Goal: Complete application form: Complete application form

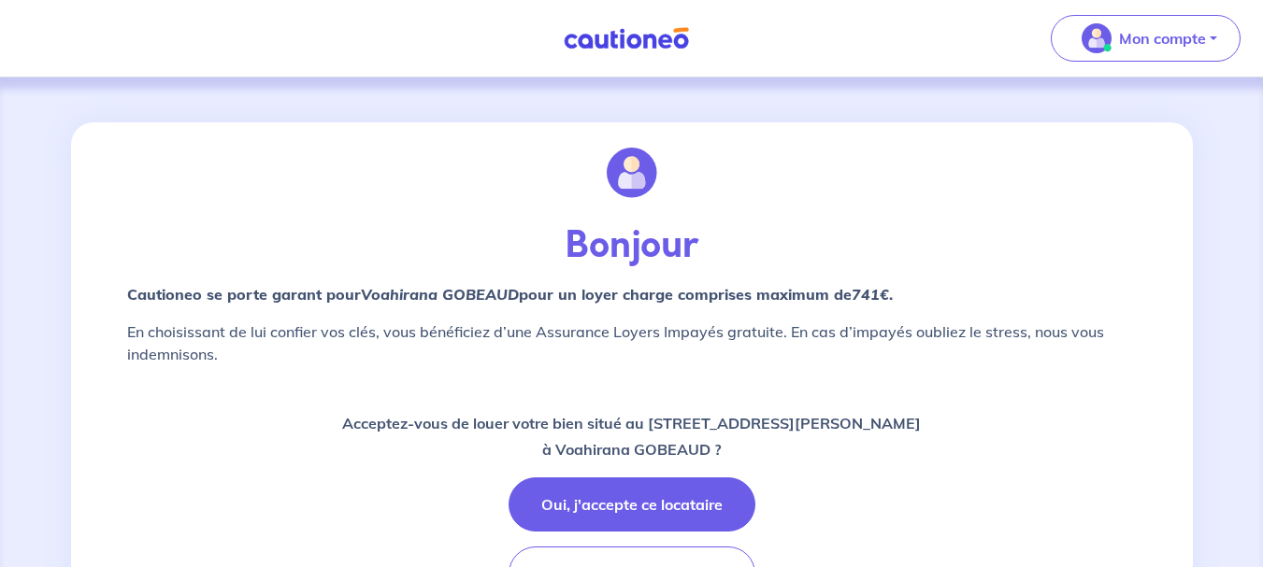
scroll to position [93, 0]
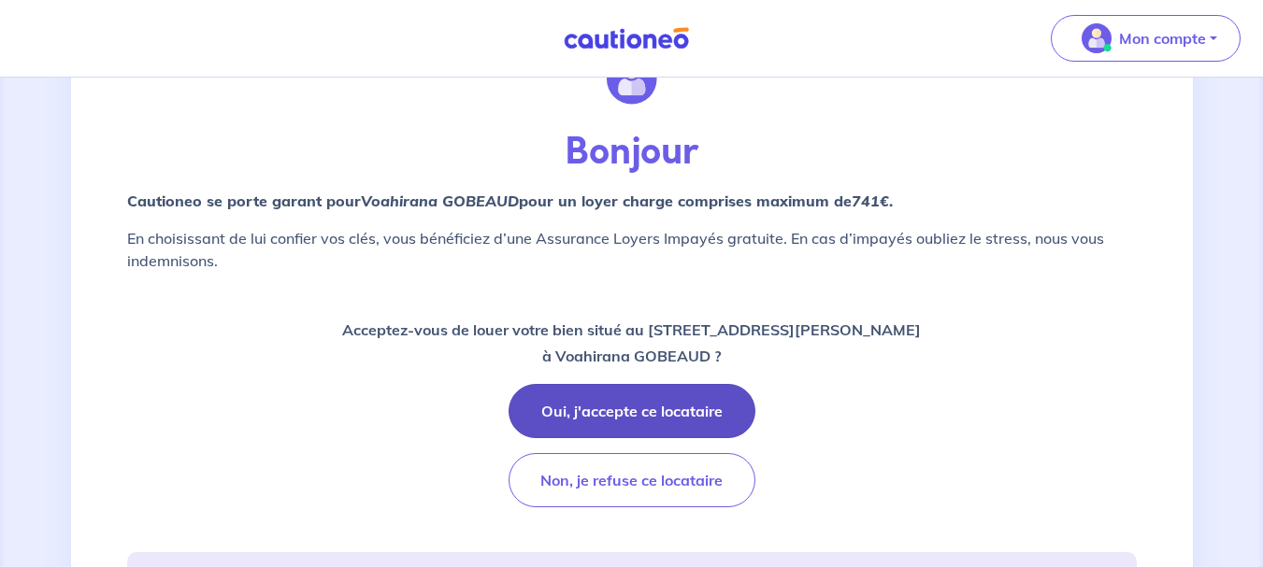
click at [620, 404] on button "Oui, j'accepte ce locataire" at bounding box center [631, 411] width 247 height 54
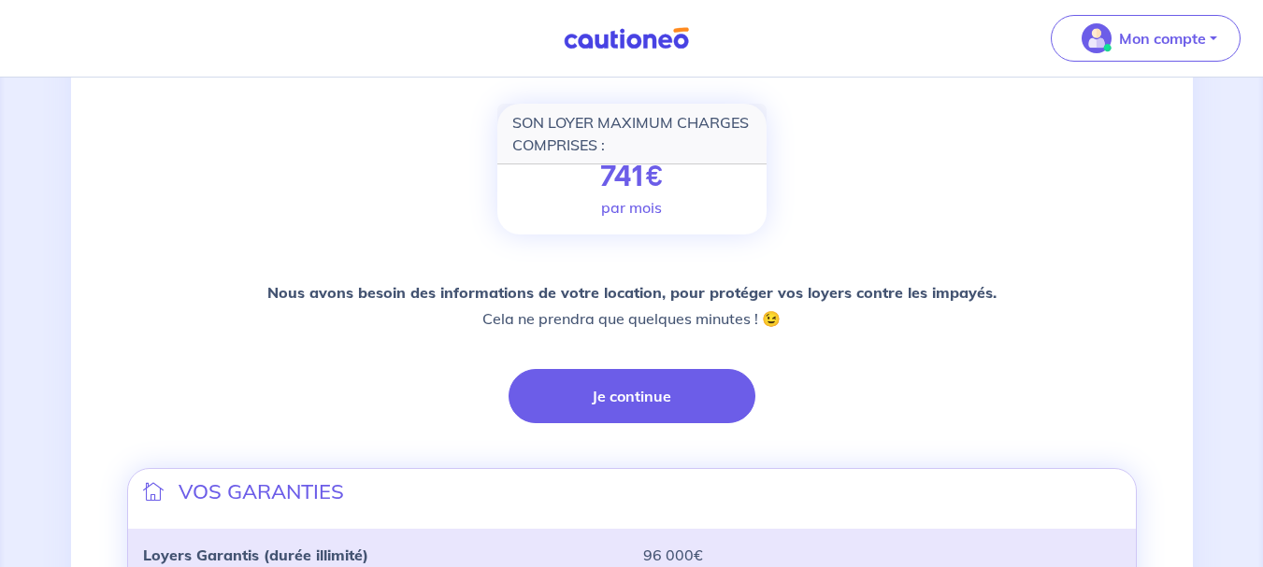
scroll to position [374, 0]
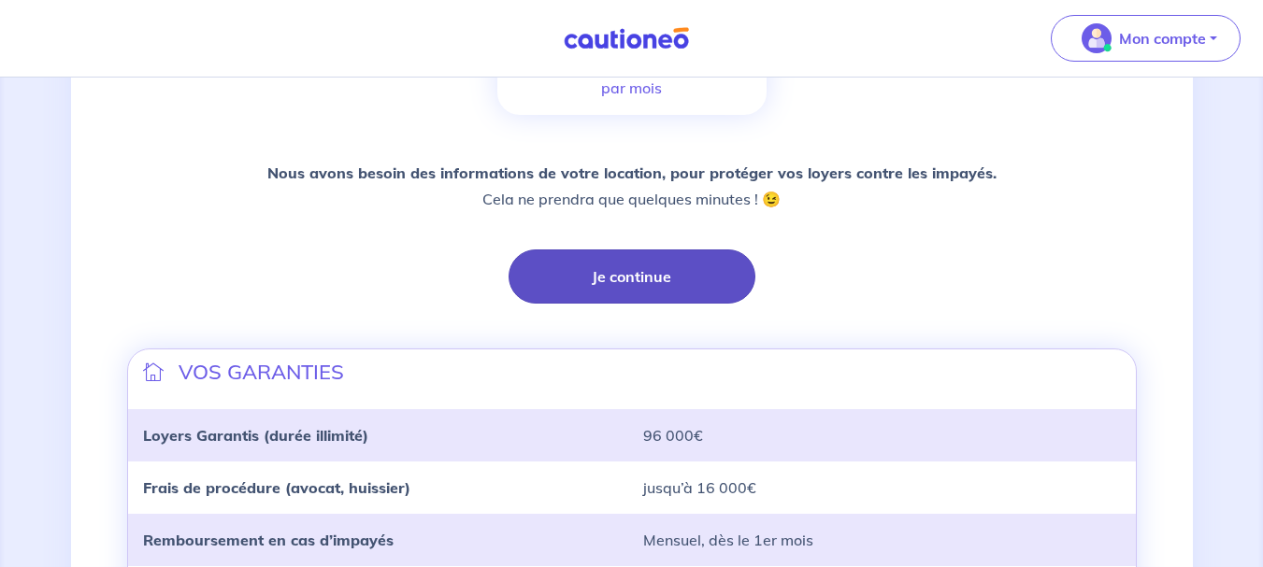
click at [647, 279] on button "Je continue" at bounding box center [631, 277] width 247 height 54
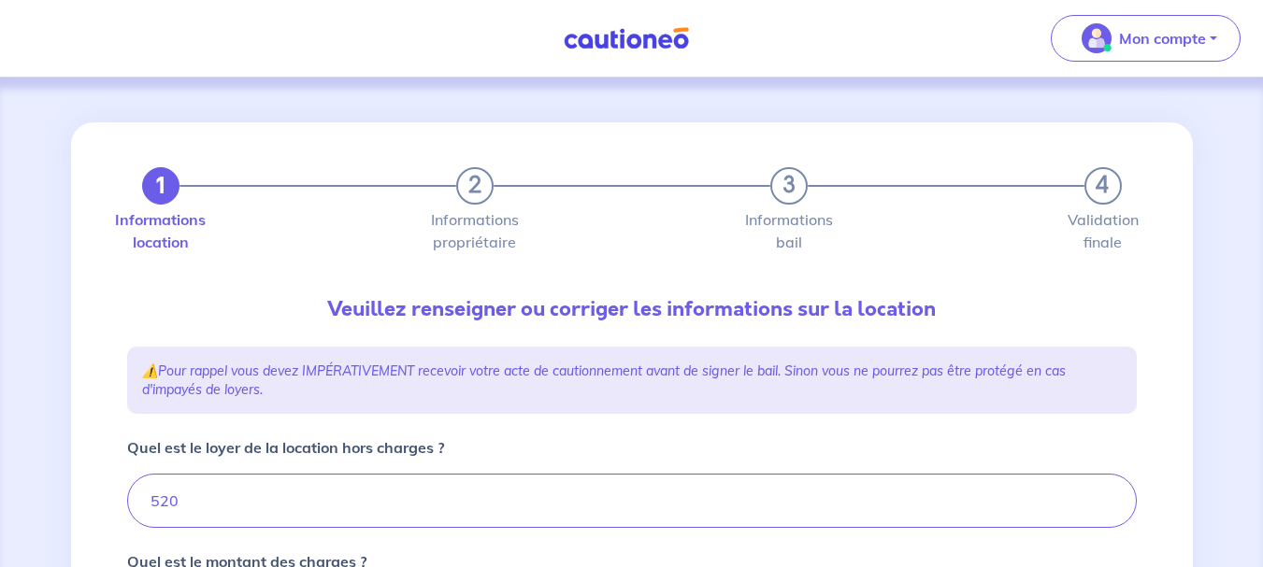
type input "547"
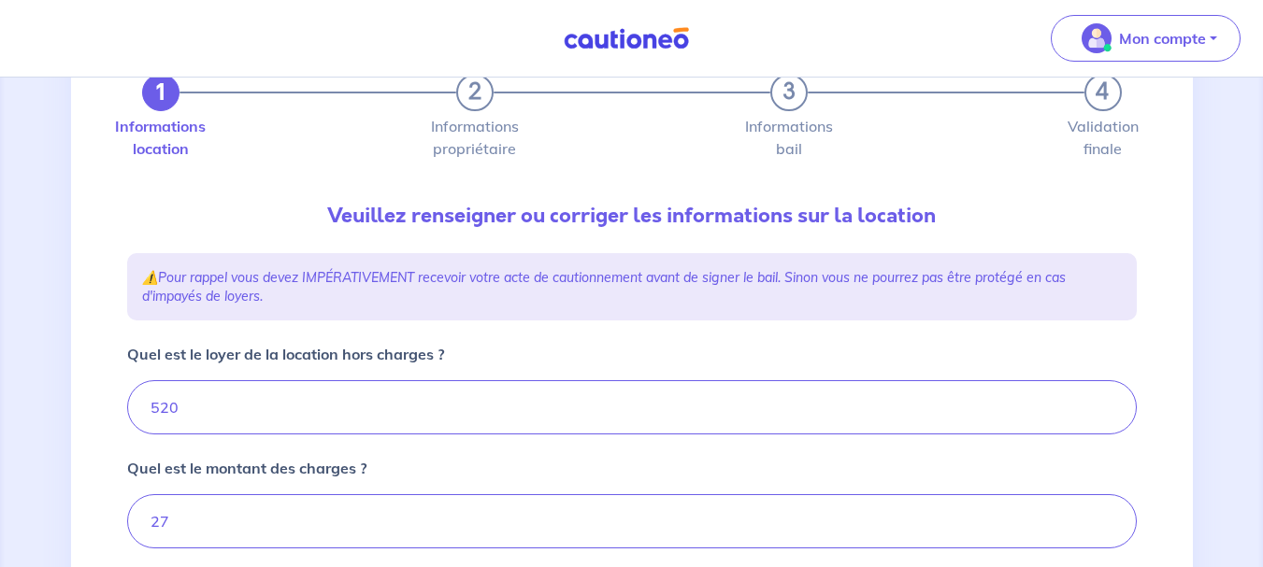
scroll to position [187, 0]
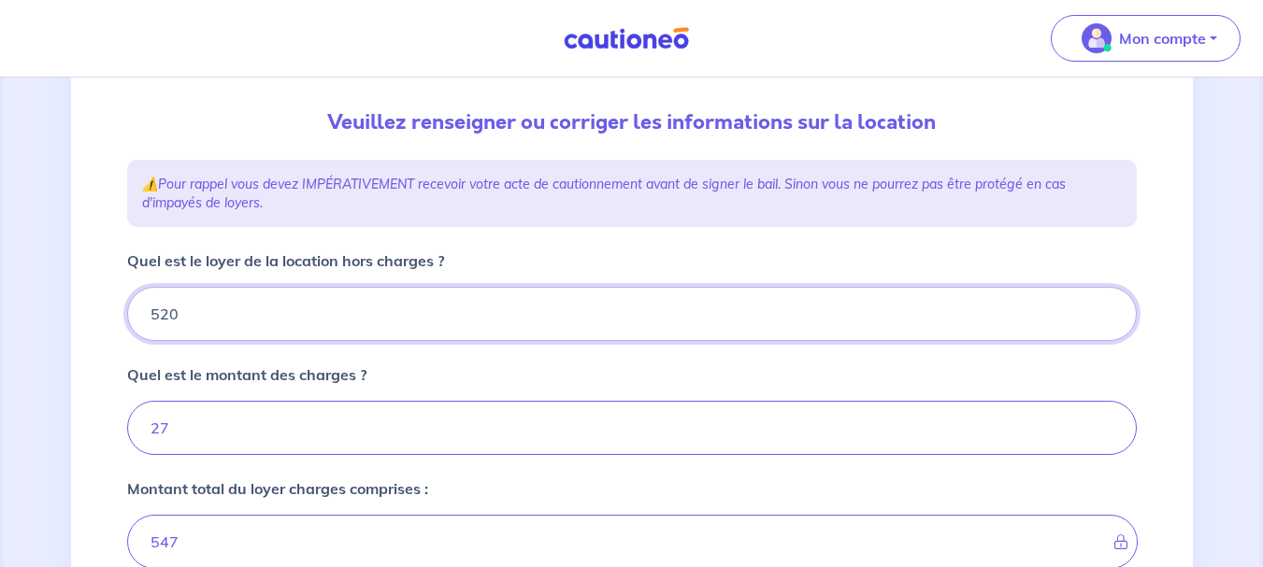
drag, startPoint x: 167, startPoint y: 317, endPoint x: 177, endPoint y: 318, distance: 9.4
click at [177, 319] on input "520" at bounding box center [631, 314] width 1009 height 54
type input "521"
type input "548"
type input "521"
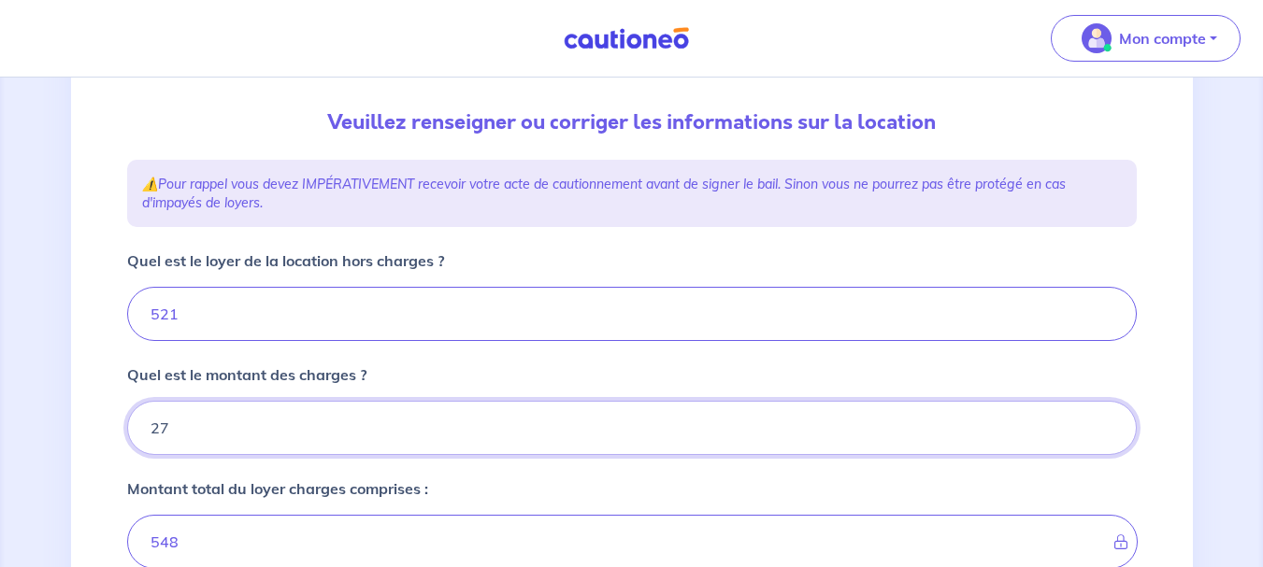
click at [187, 423] on input "27" at bounding box center [631, 428] width 1009 height 54
type input "2"
type input "523"
type input "26"
type input "547"
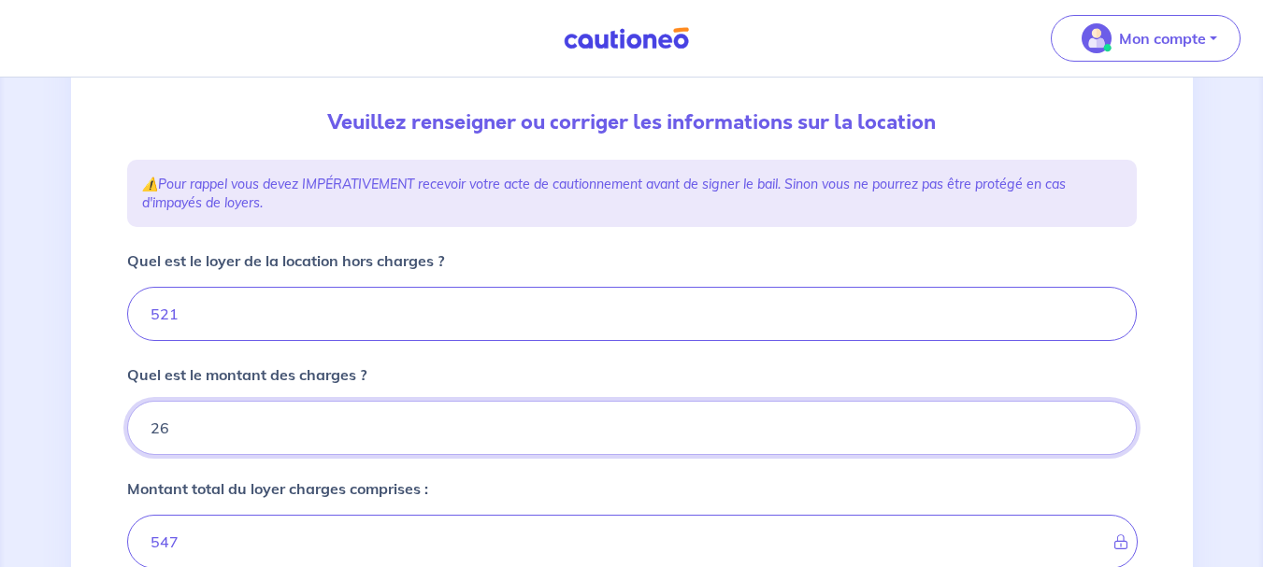
type input "26"
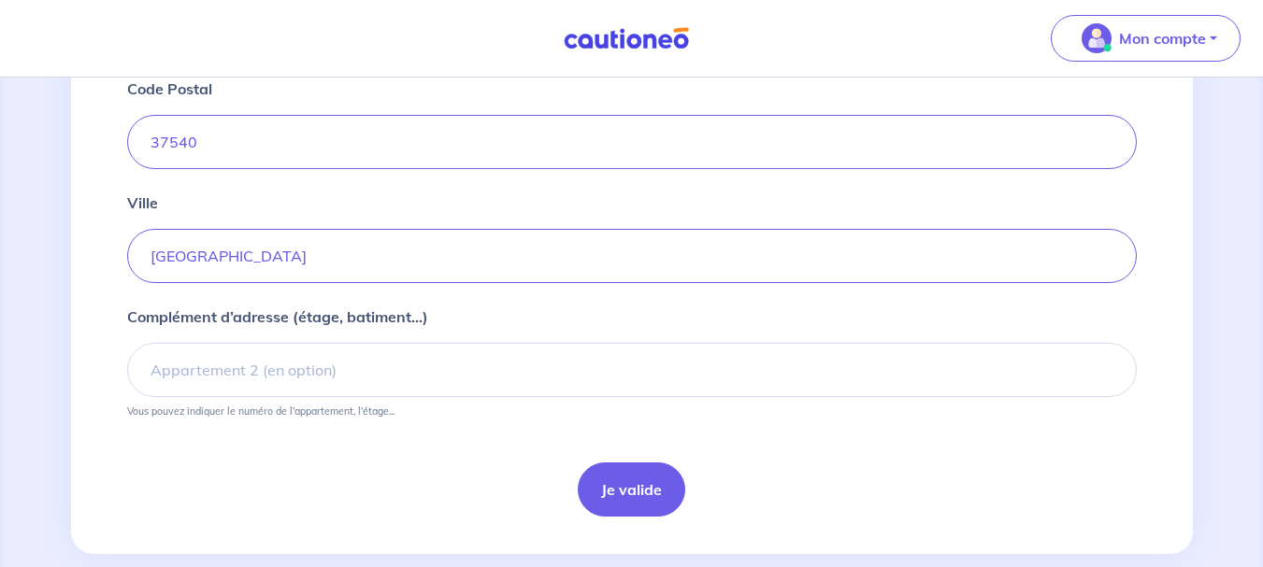
scroll to position [841, 0]
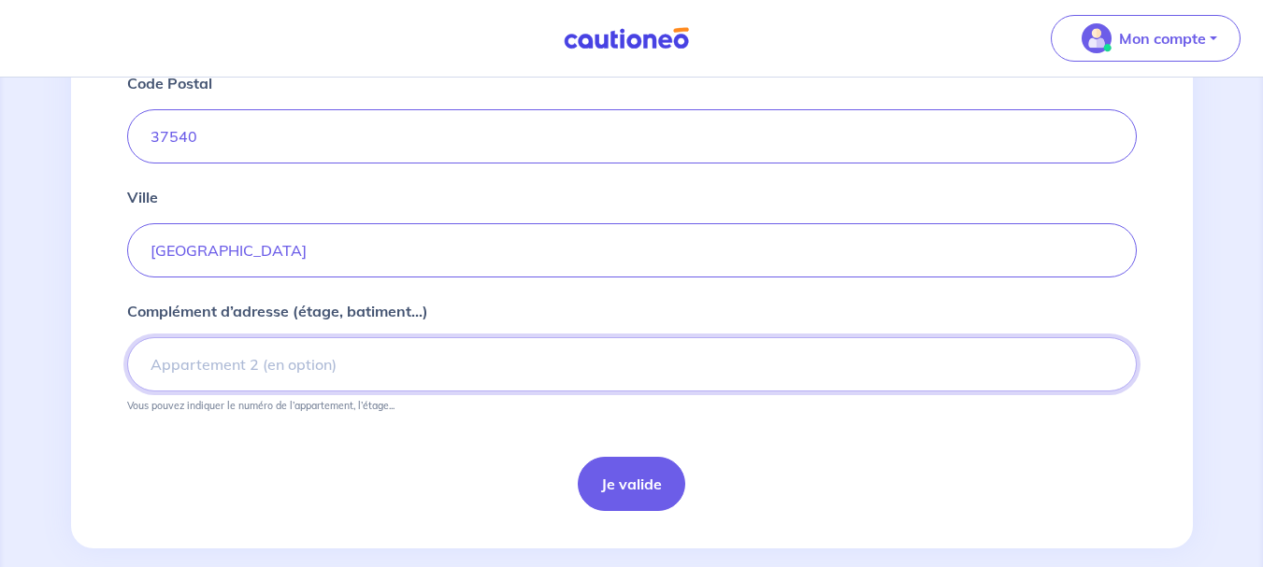
click at [286, 374] on input "Complément d’adresse (étage, batiment...)" at bounding box center [631, 364] width 1009 height 54
click at [266, 364] on input "Appartement 24-2e étage" at bounding box center [631, 364] width 1009 height 54
click at [275, 368] on input "Appartement 24 -2e étage" at bounding box center [631, 364] width 1009 height 54
type input "Appartement 24 - 2e étage"
click at [627, 480] on button "Je valide" at bounding box center [631, 484] width 107 height 54
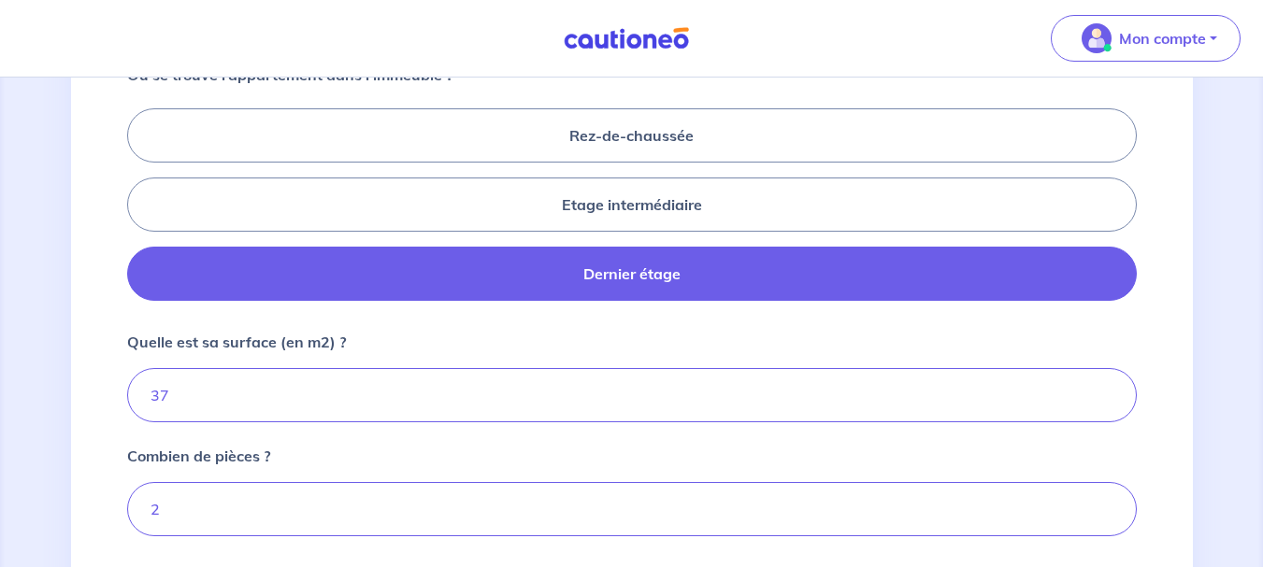
scroll to position [935, 0]
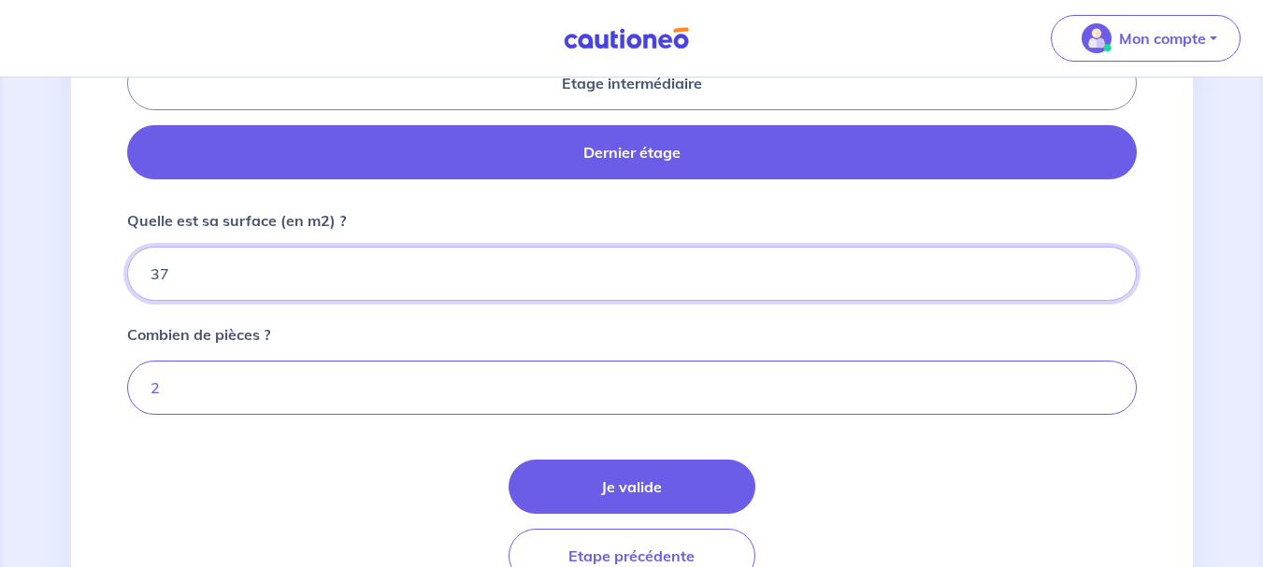
click at [193, 271] on input "37" at bounding box center [631, 274] width 1009 height 54
type input "38"
click at [199, 392] on input "2" at bounding box center [631, 388] width 1009 height 54
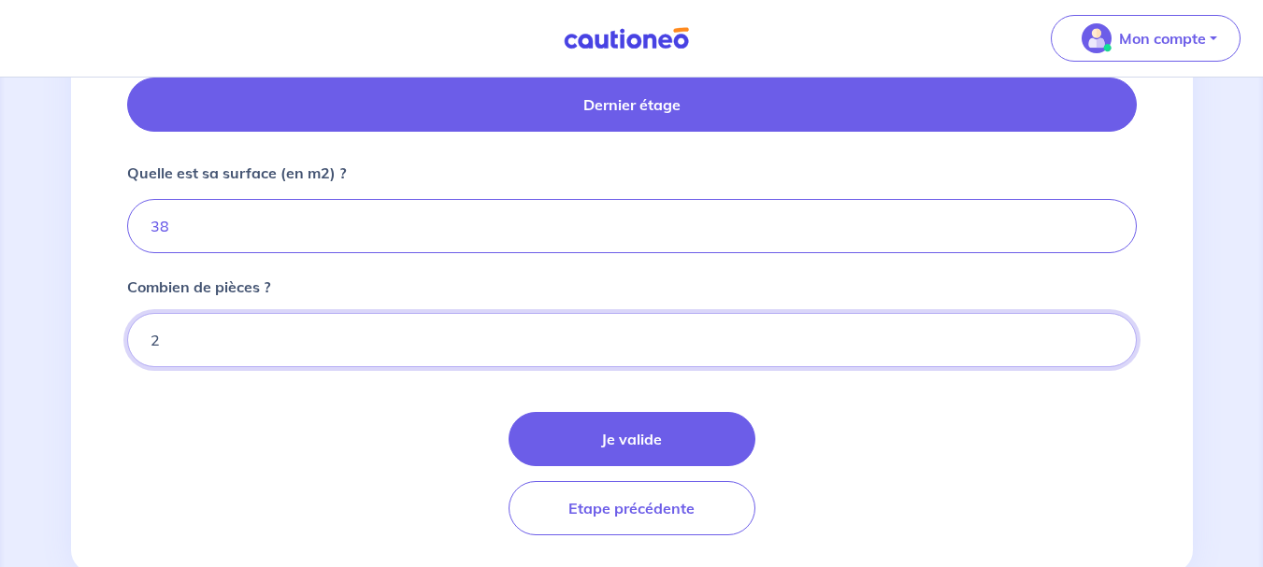
scroll to position [1028, 0]
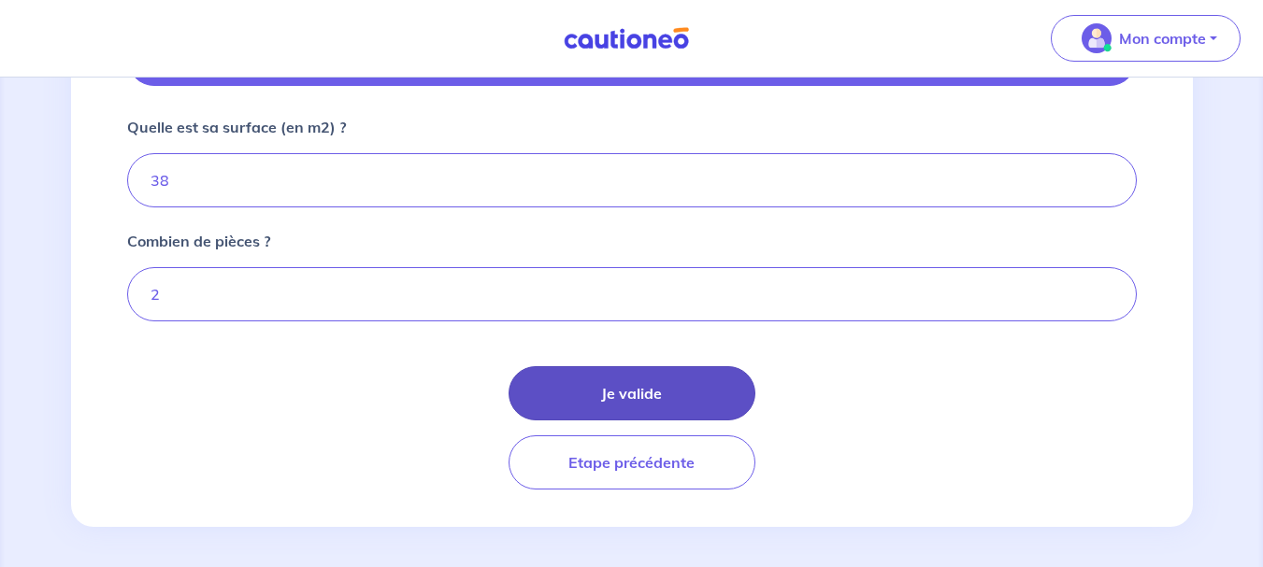
click at [625, 393] on button "Je valide" at bounding box center [631, 393] width 247 height 54
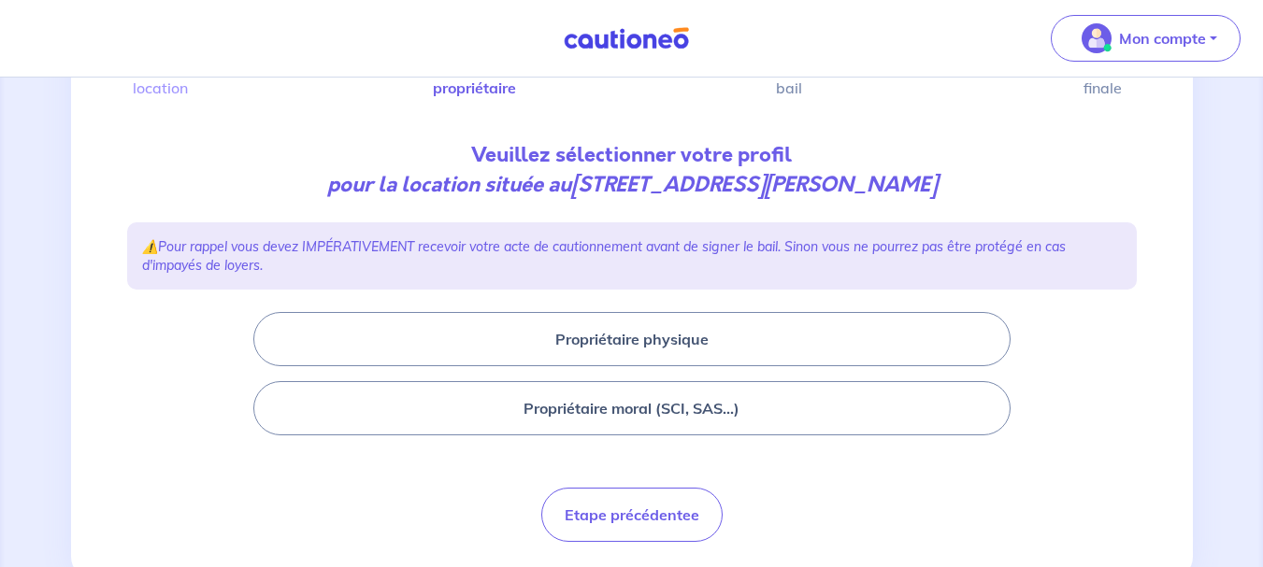
scroll to position [187, 0]
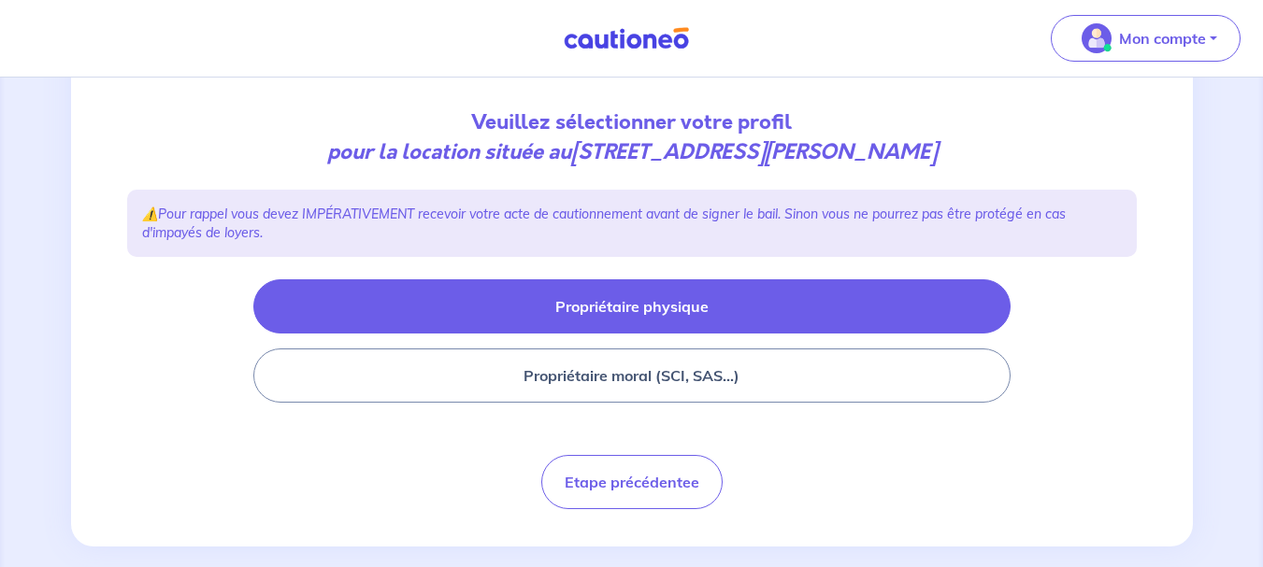
click at [679, 308] on button "Propriétaire physique" at bounding box center [631, 306] width 757 height 54
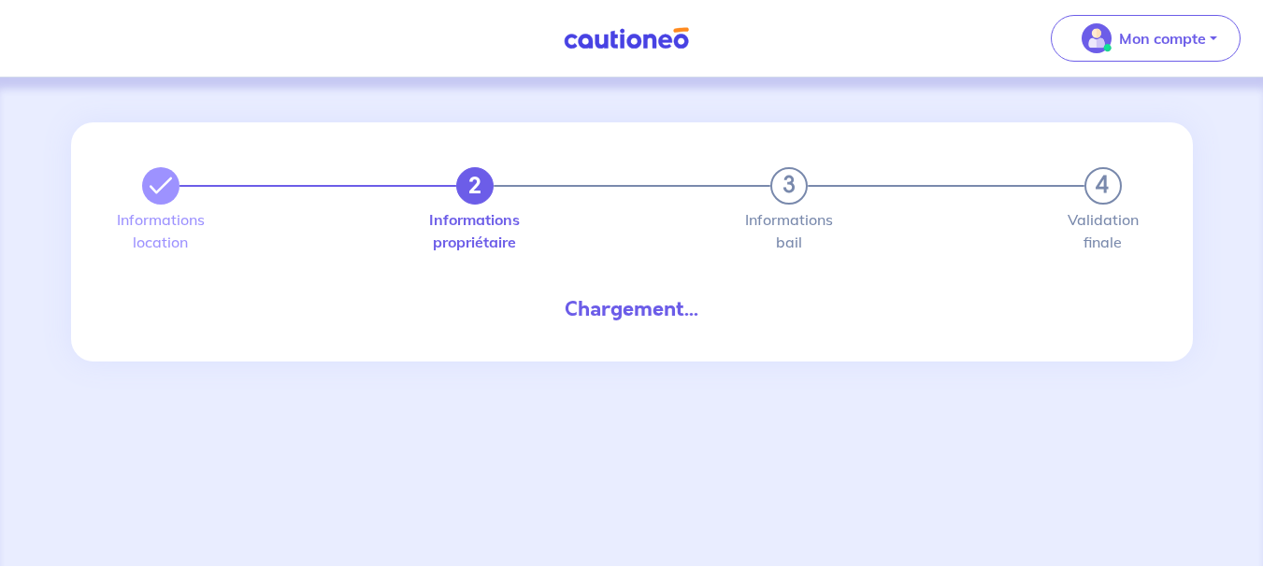
select select "FR"
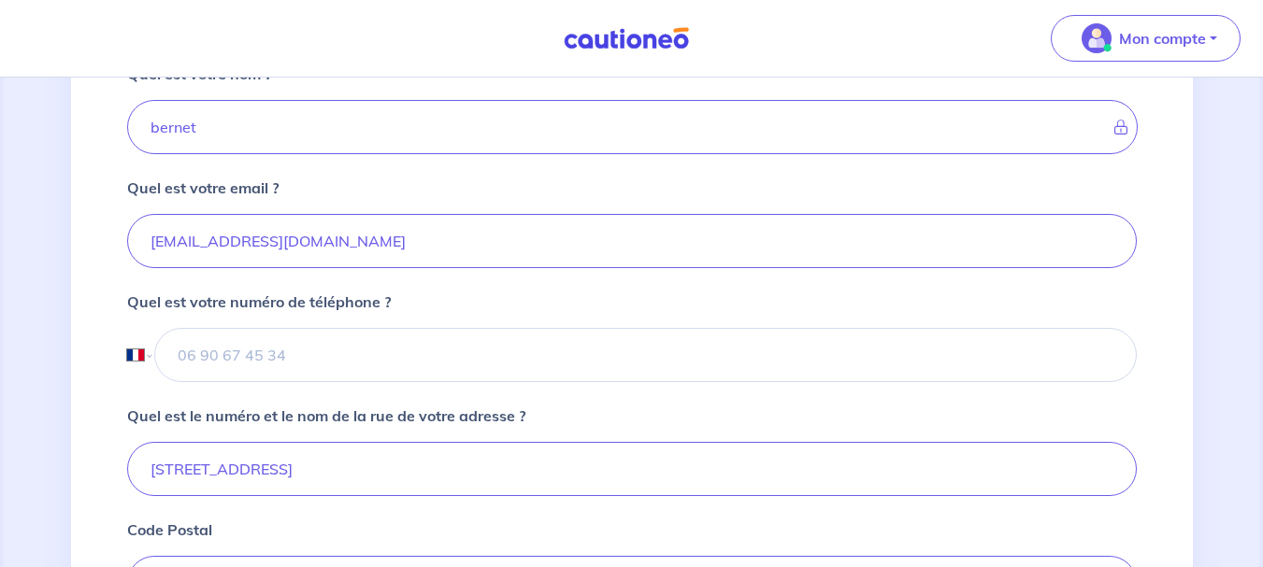
scroll to position [561, 0]
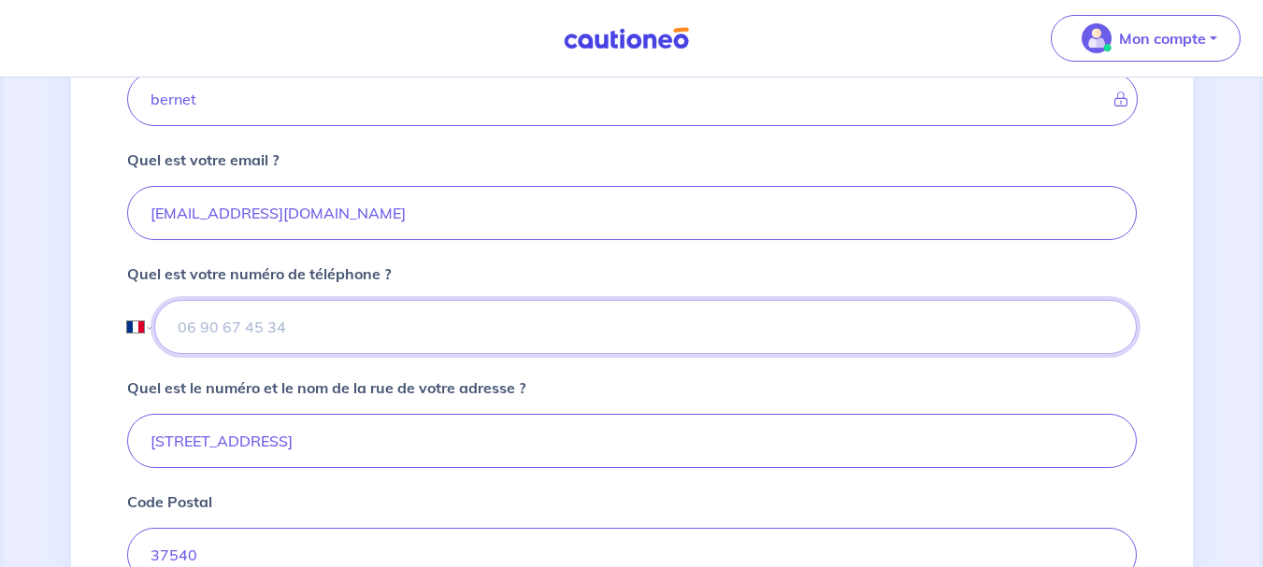
click at [202, 333] on input "tel" at bounding box center [644, 327] width 981 height 54
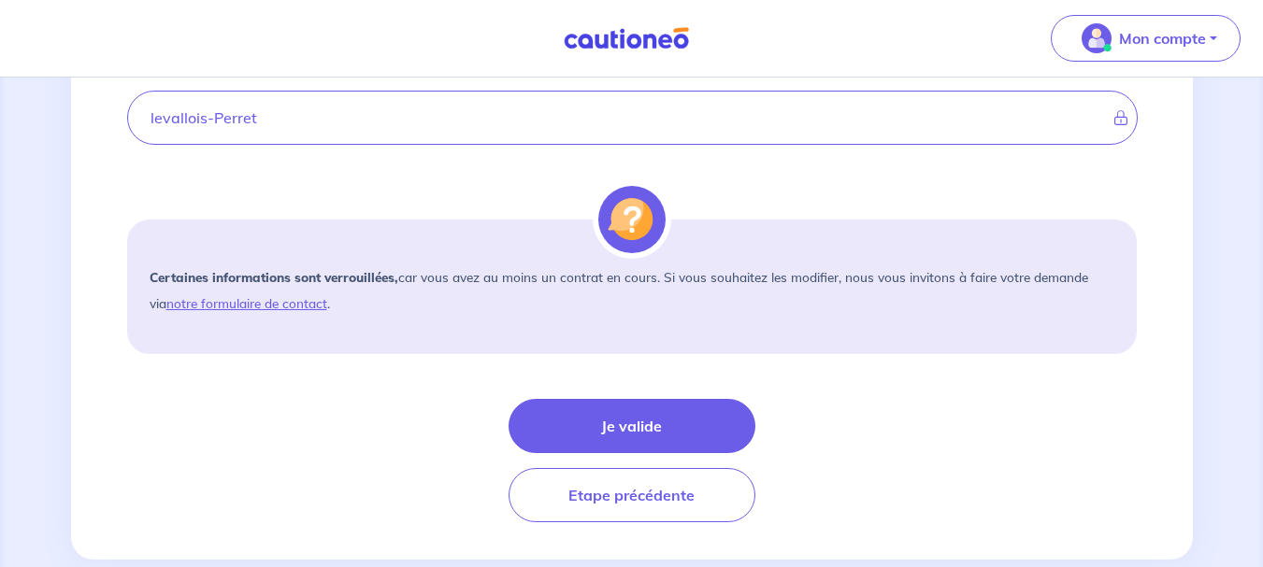
scroll to position [1496, 0]
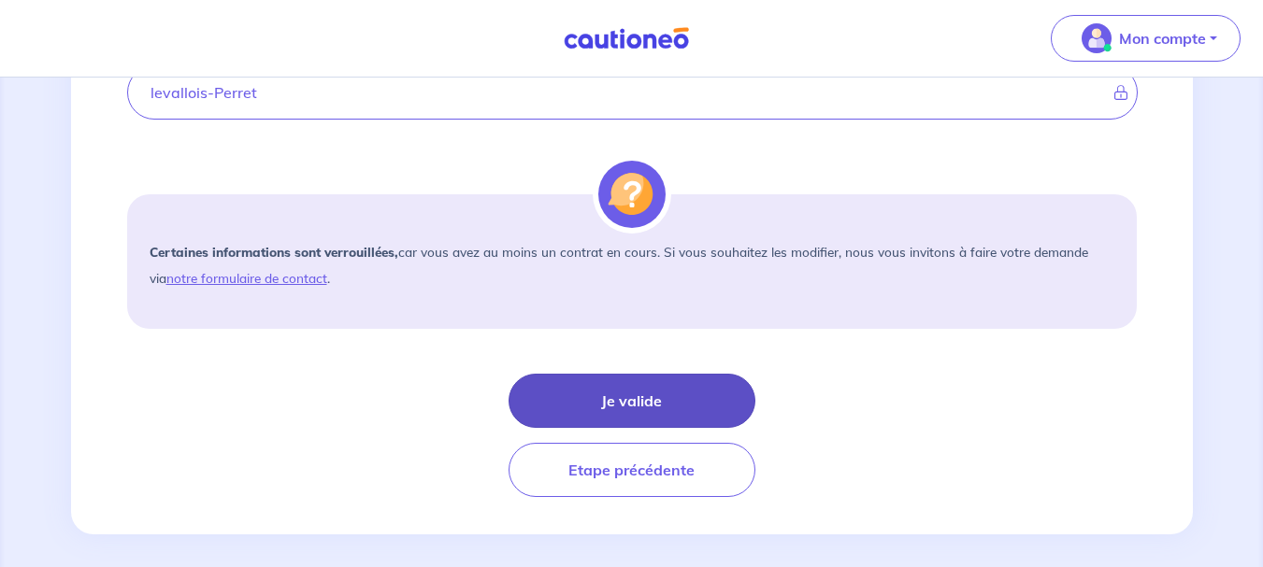
type input "06 61 56 48 26"
click at [632, 400] on button "Je valide" at bounding box center [631, 401] width 247 height 54
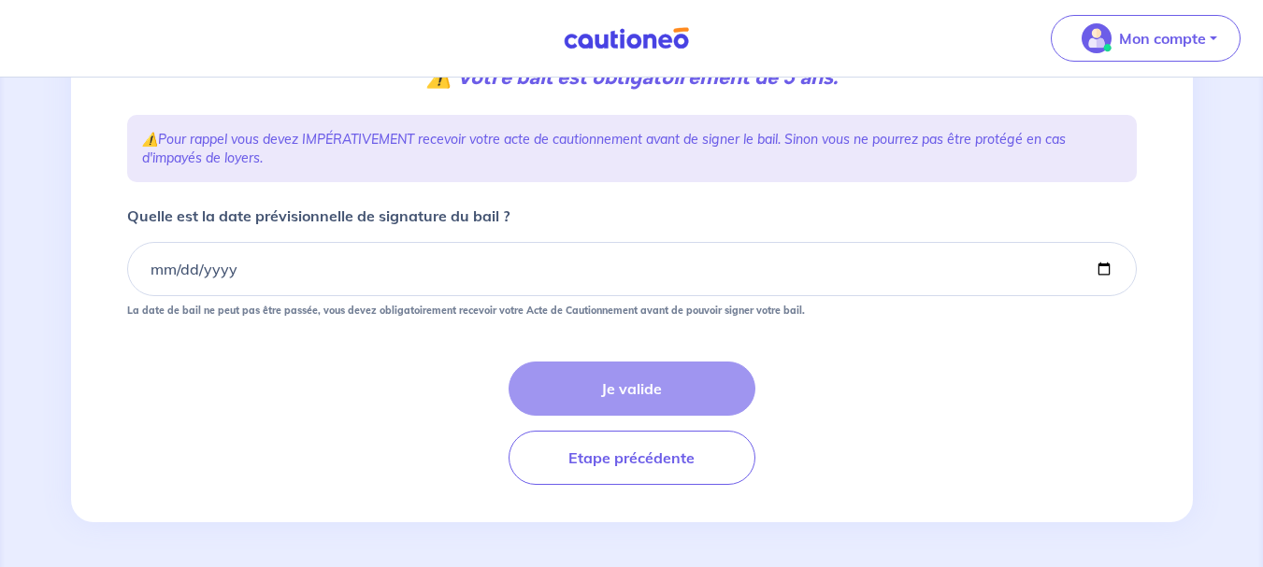
scroll to position [366, 0]
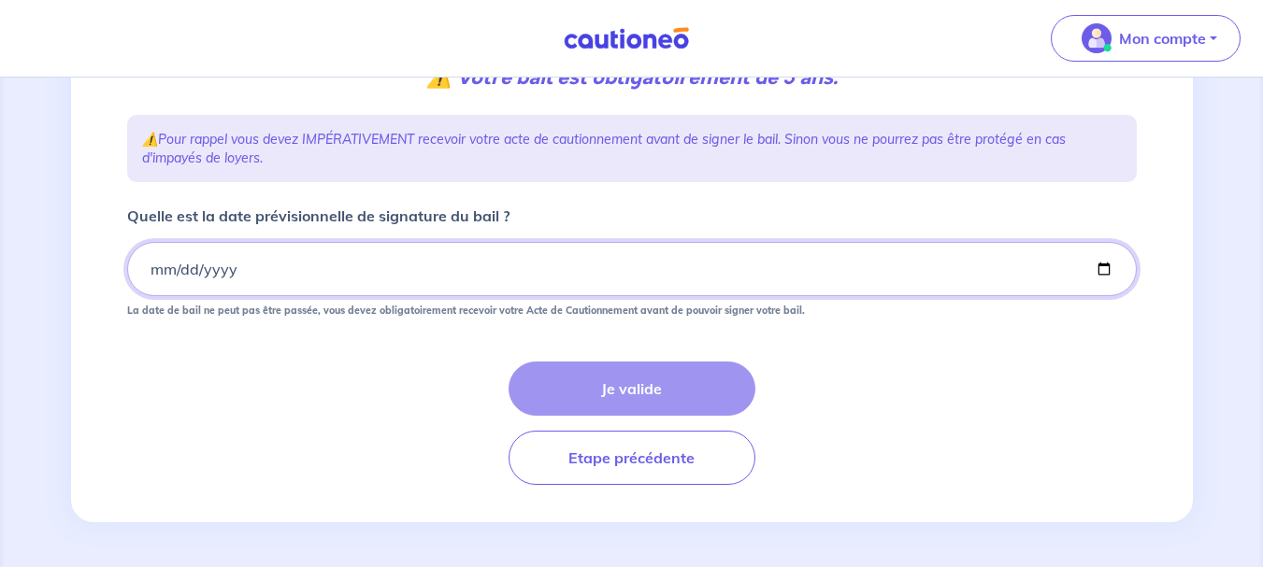
click at [155, 274] on input "Quelle est la date prévisionnelle de signature du bail ?" at bounding box center [631, 269] width 1009 height 54
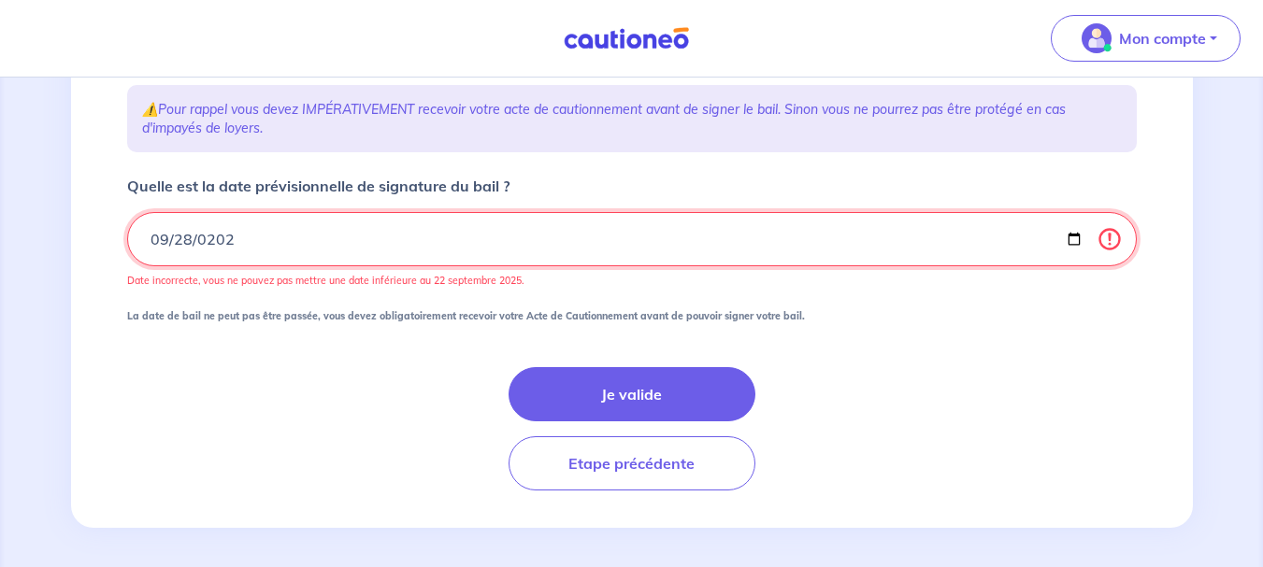
type input "[DATE]"
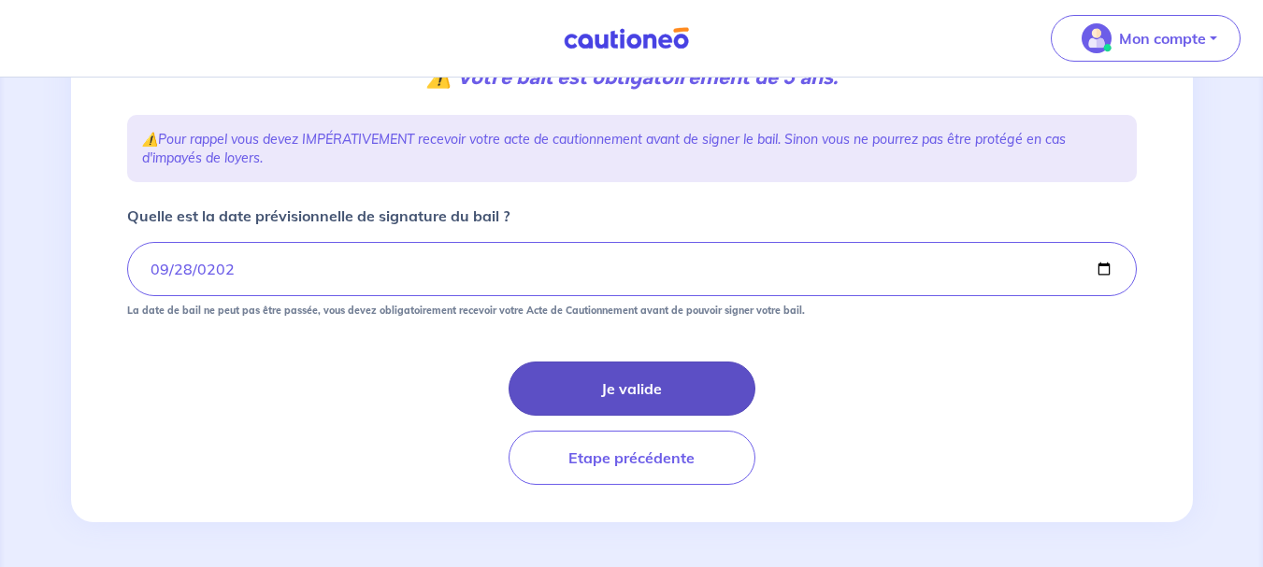
click at [637, 383] on button "Je valide" at bounding box center [631, 389] width 247 height 54
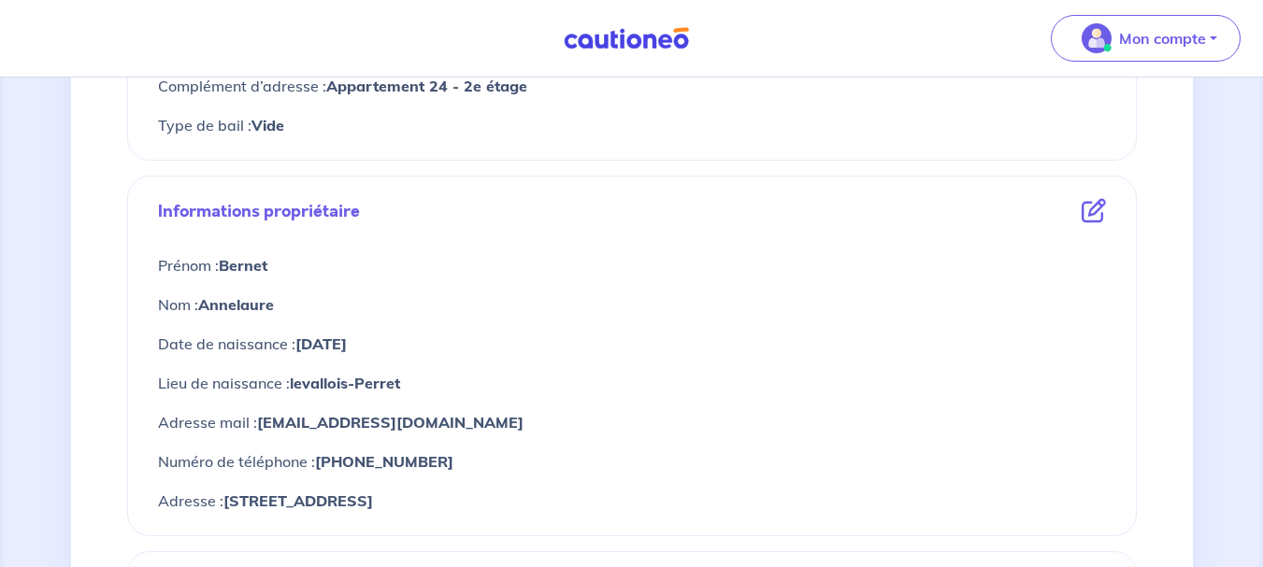
scroll to position [654, 0]
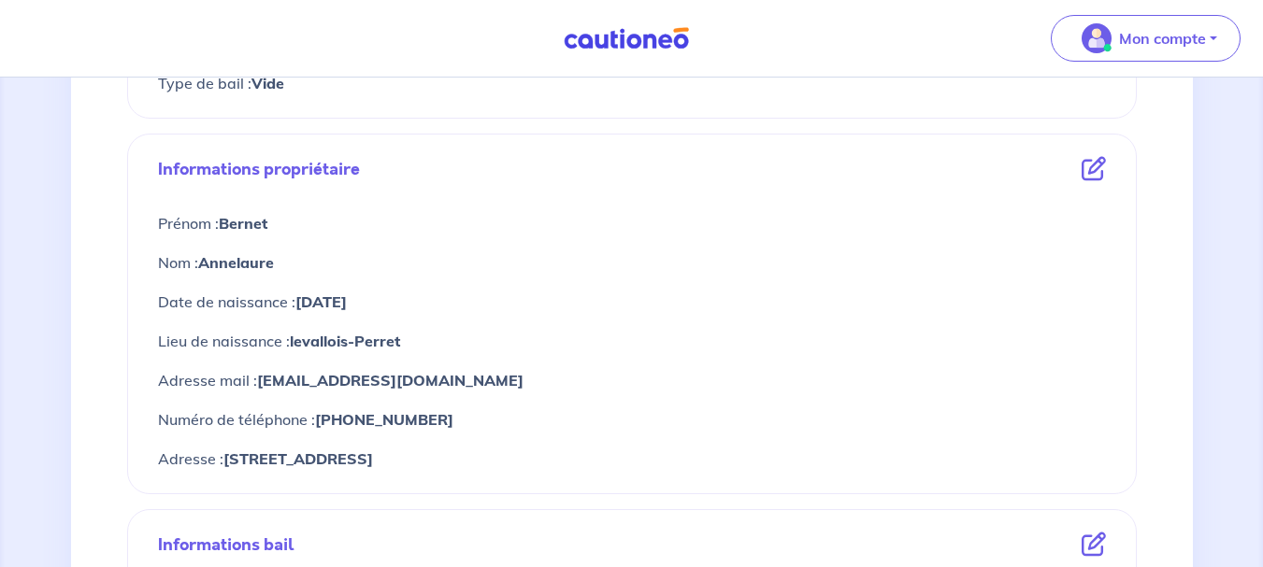
click at [1095, 175] on icon at bounding box center [1093, 169] width 24 height 24
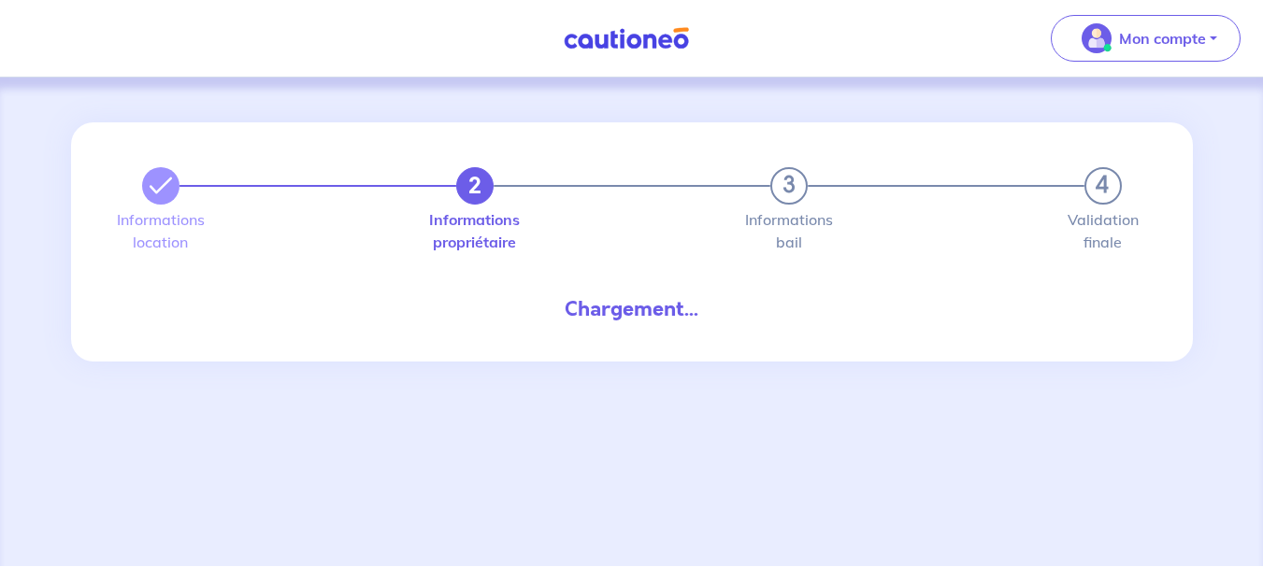
select select "FR"
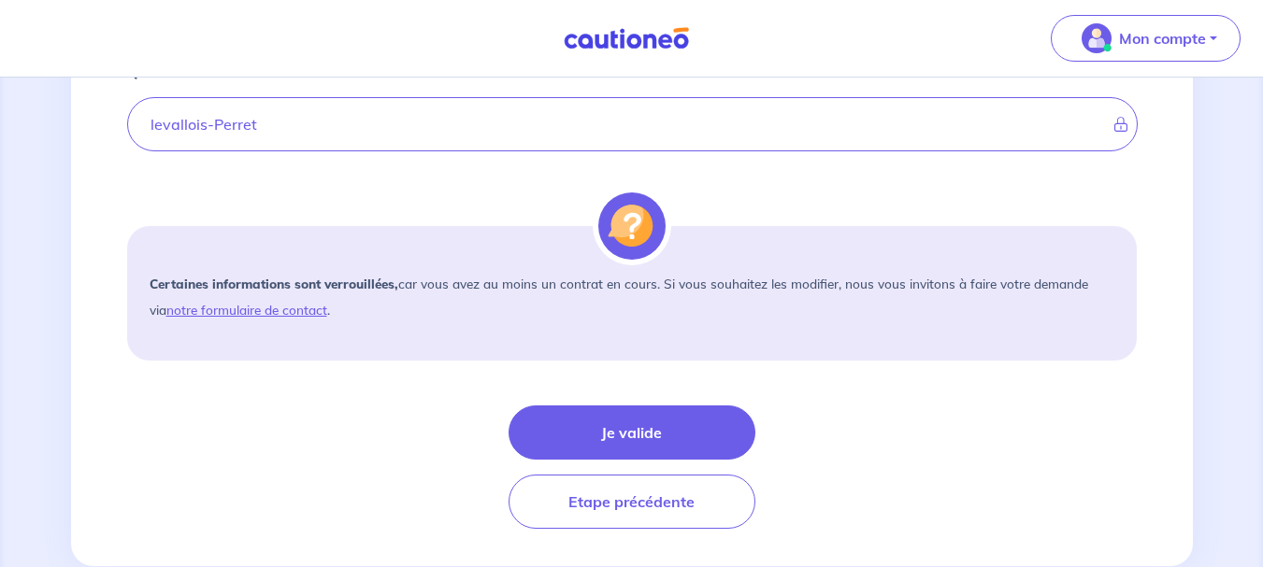
scroll to position [1496, 0]
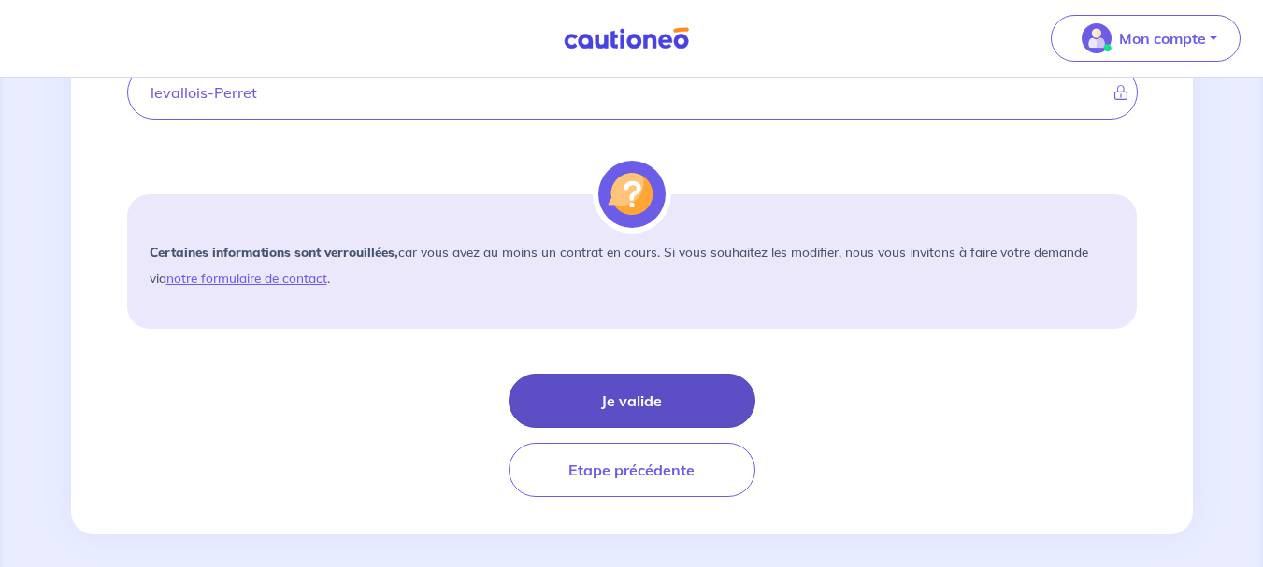
click at [623, 402] on button "Je valide" at bounding box center [631, 401] width 247 height 54
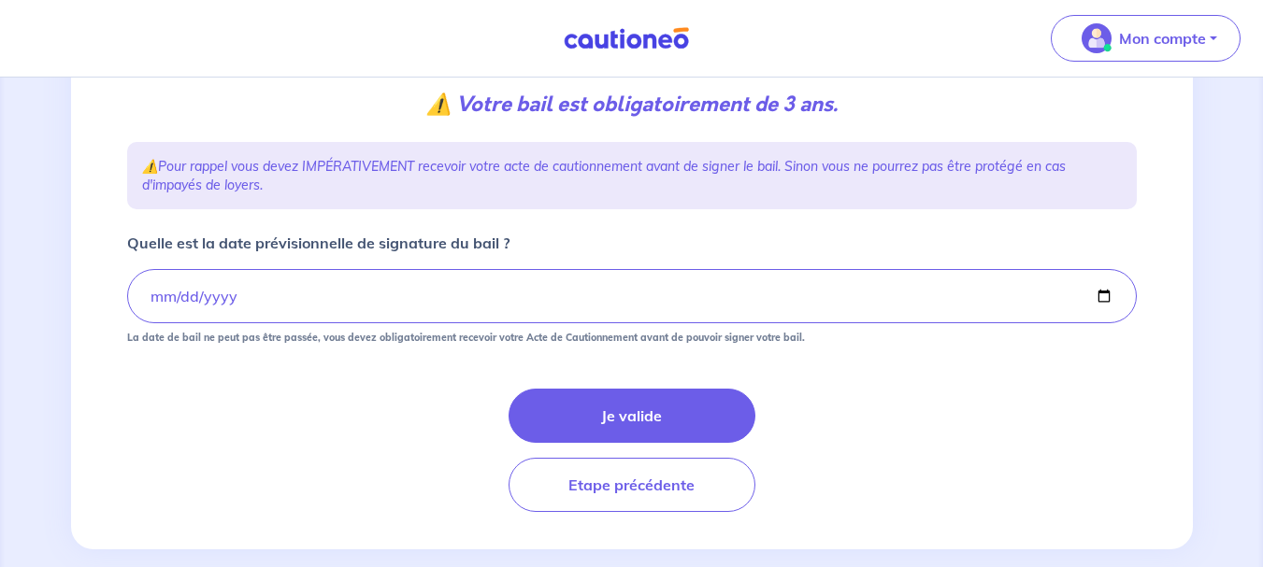
scroll to position [366, 0]
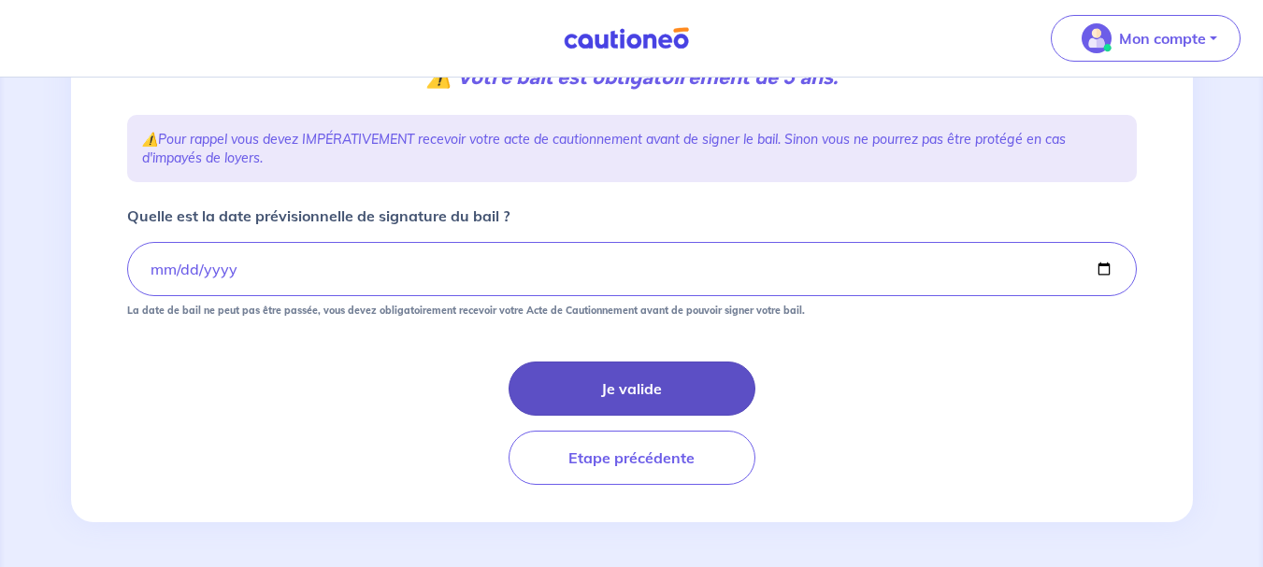
click at [632, 382] on button "Je valide" at bounding box center [631, 389] width 247 height 54
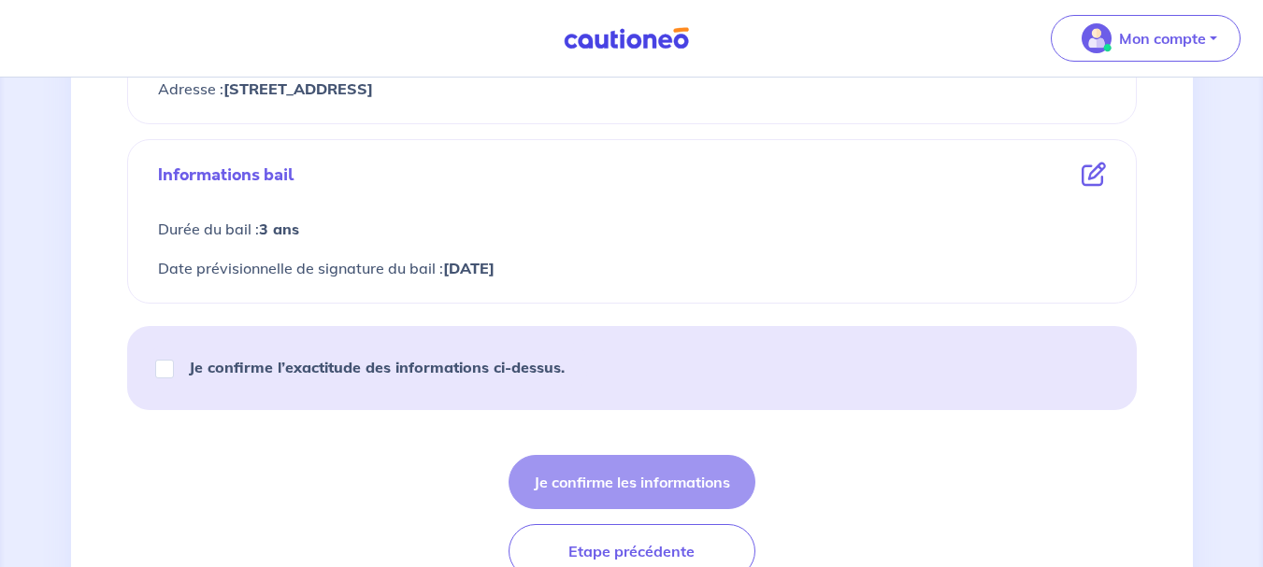
scroll to position [1028, 0]
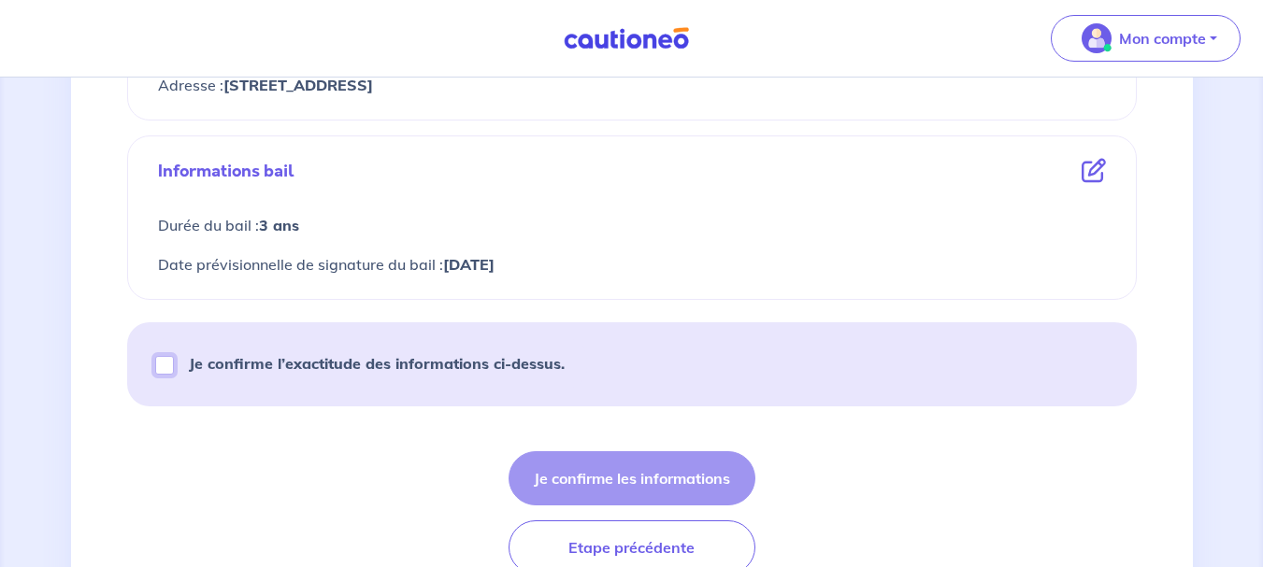
click at [172, 370] on input "Je confirme l’exactitude des informations ci-dessus." at bounding box center [164, 365] width 19 height 19
checkbox input "true"
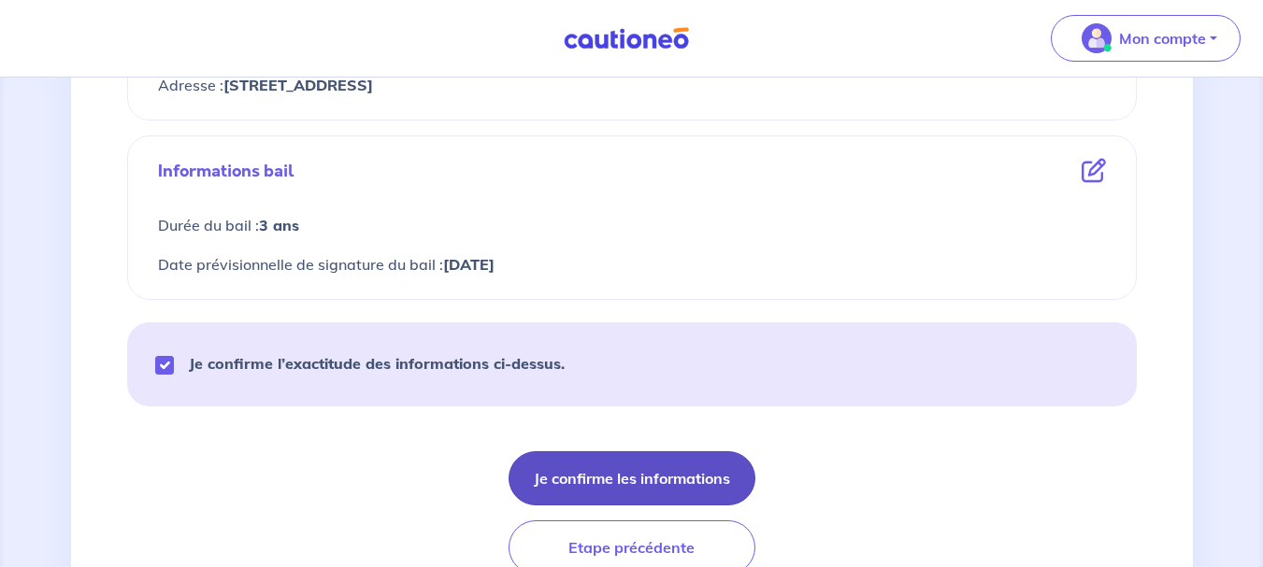
click at [651, 474] on button "Je confirme les informations" at bounding box center [631, 478] width 247 height 54
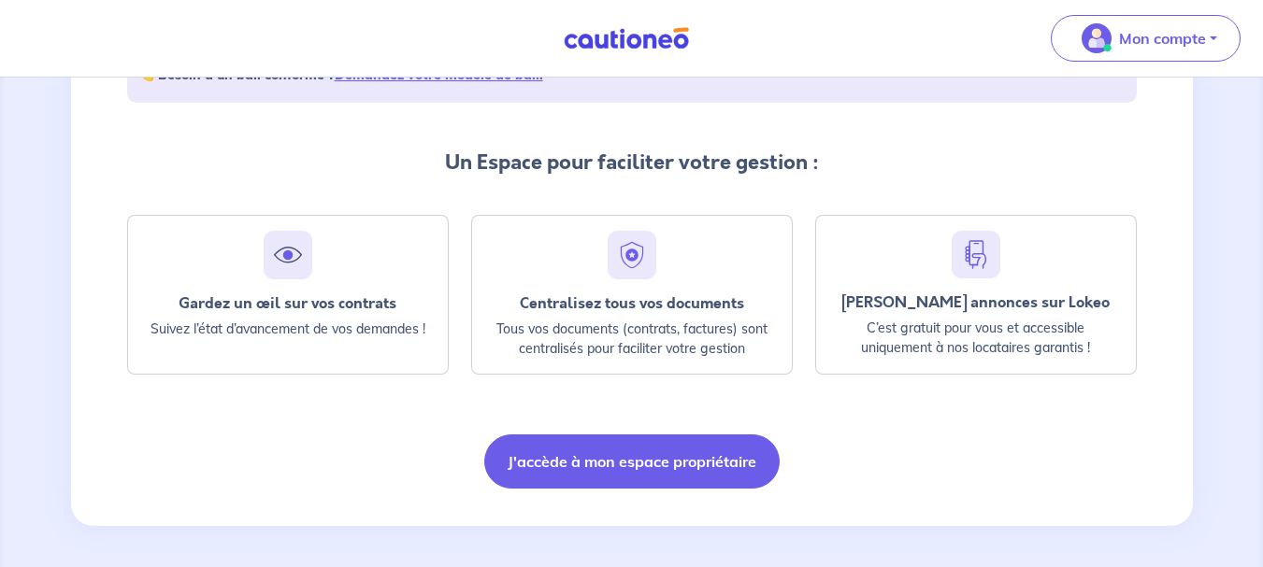
scroll to position [405, 0]
